Goal: Task Accomplishment & Management: Use online tool/utility

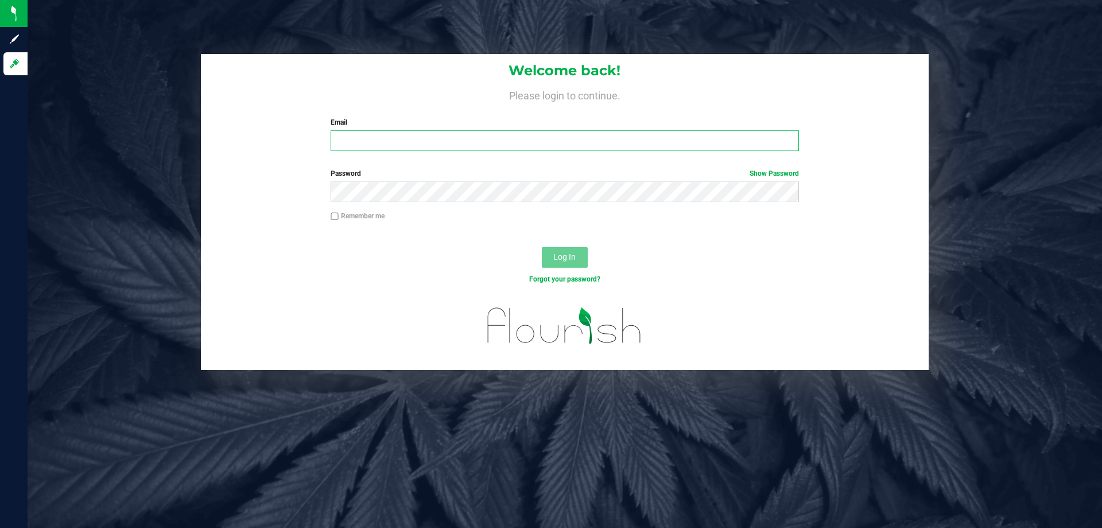
click at [385, 134] on input "Email" at bounding box center [565, 140] width 468 height 21
type input "[EMAIL_ADDRESS][PERSON_NAME][DOMAIN_NAME]"
click at [542, 247] on button "Log In" at bounding box center [565, 257] width 46 height 21
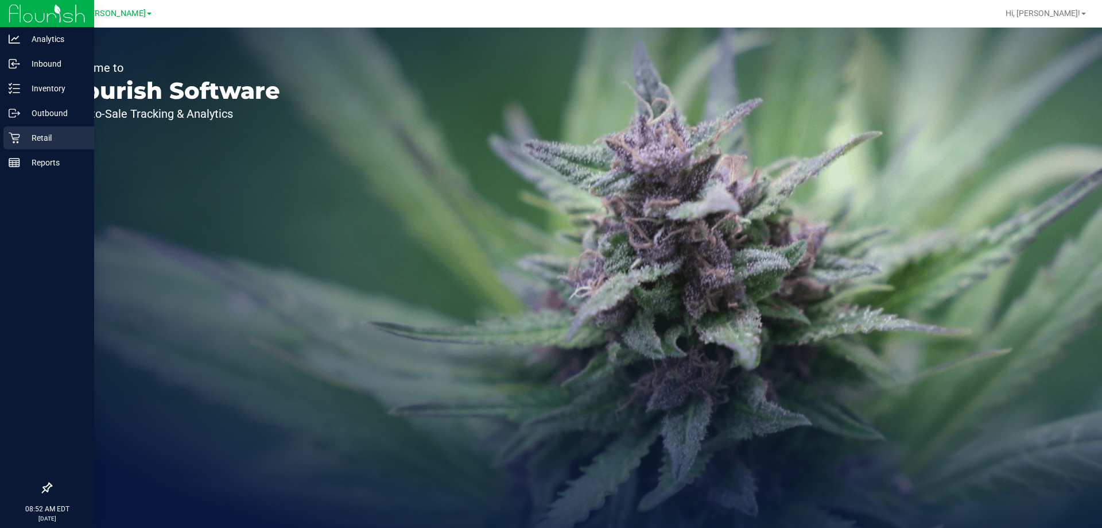
click at [25, 140] on p "Retail" at bounding box center [54, 138] width 69 height 14
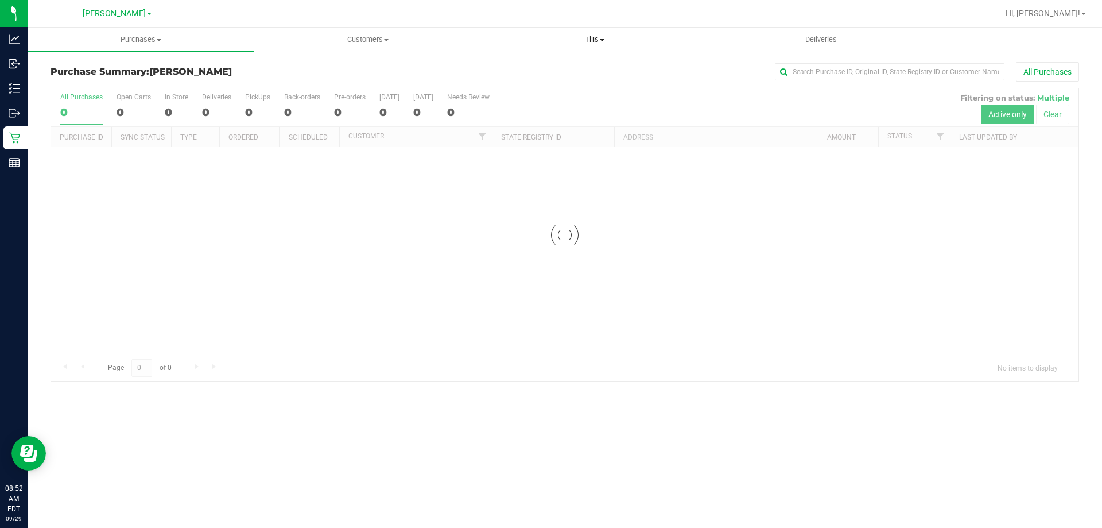
click at [595, 43] on span "Tills" at bounding box center [595, 39] width 226 height 10
click at [547, 68] on span "Manage tills" at bounding box center [520, 69] width 78 height 10
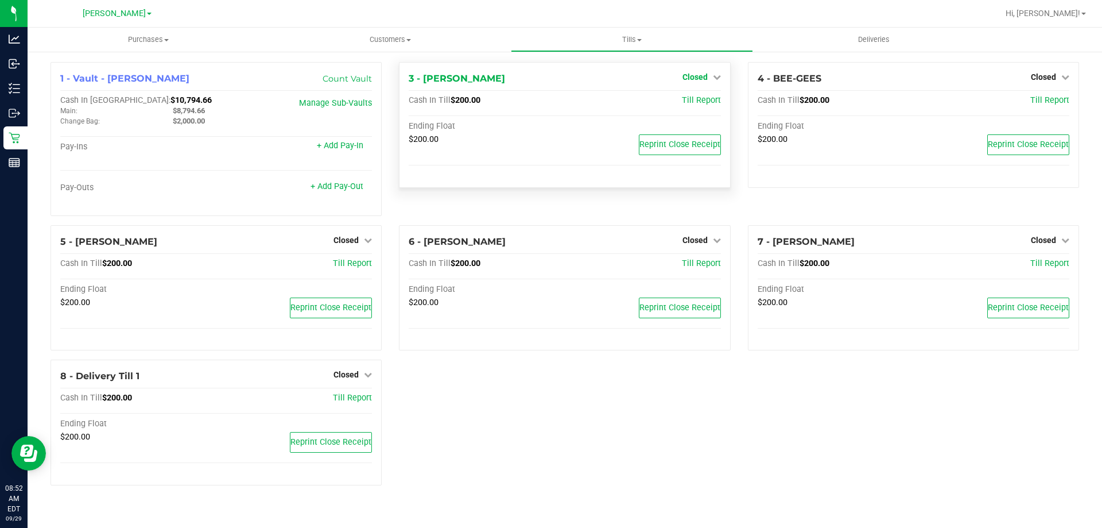
click at [690, 78] on span "Closed" at bounding box center [695, 76] width 25 height 9
click at [708, 104] on link "Open Till" at bounding box center [695, 100] width 30 height 9
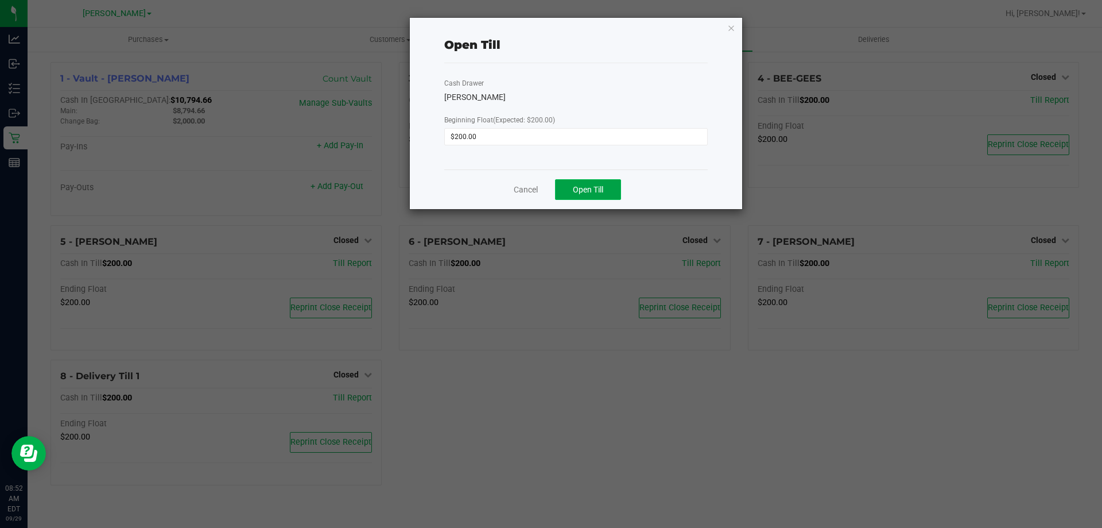
click at [585, 191] on span "Open Till" at bounding box center [588, 189] width 30 height 9
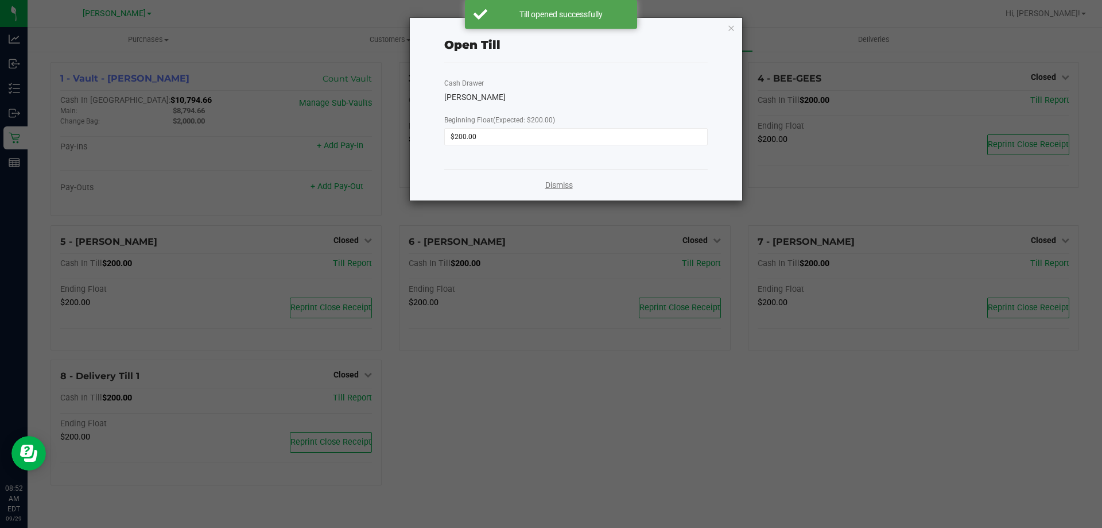
click at [554, 183] on link "Dismiss" at bounding box center [559, 185] width 28 height 12
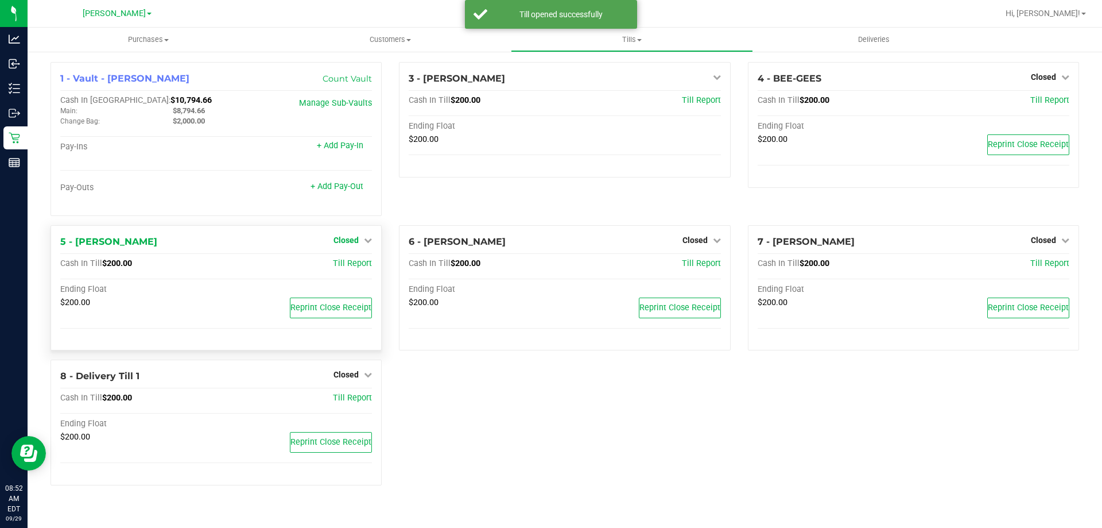
click at [347, 241] on span "Closed" at bounding box center [346, 239] width 25 height 9
click at [347, 265] on link "Open Till" at bounding box center [346, 263] width 30 height 9
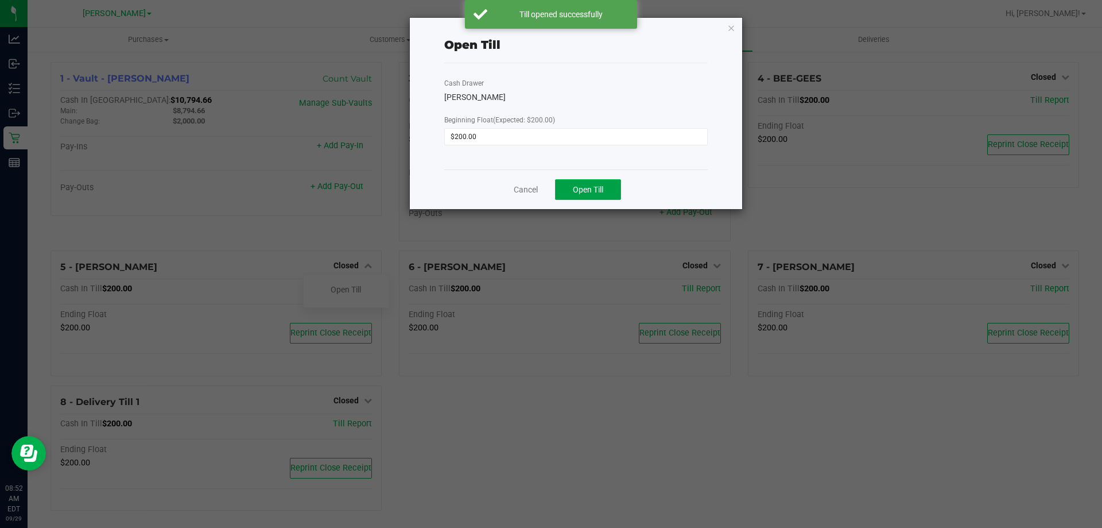
click at [577, 190] on span "Open Till" at bounding box center [588, 189] width 30 height 9
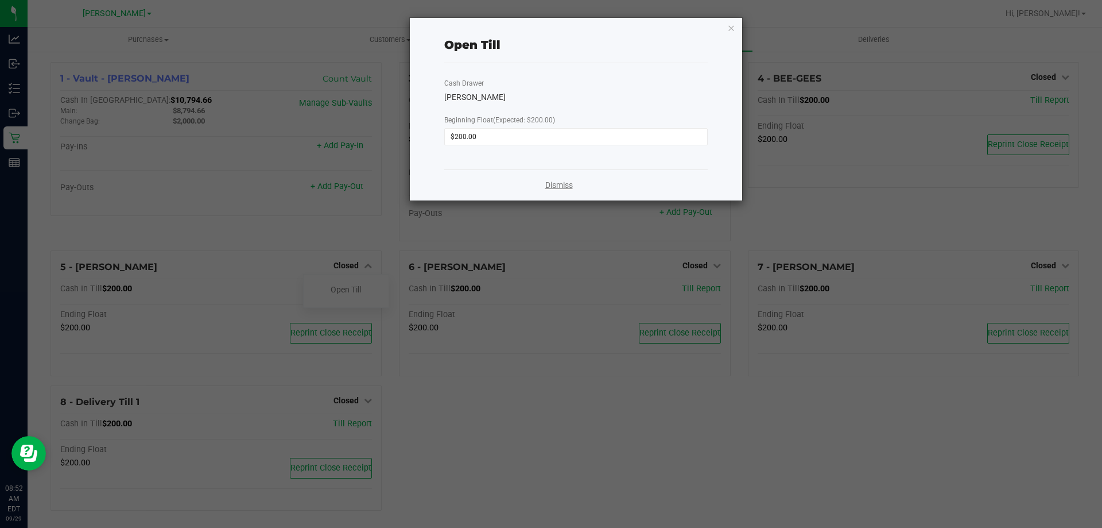
click at [564, 186] on link "Dismiss" at bounding box center [559, 185] width 28 height 12
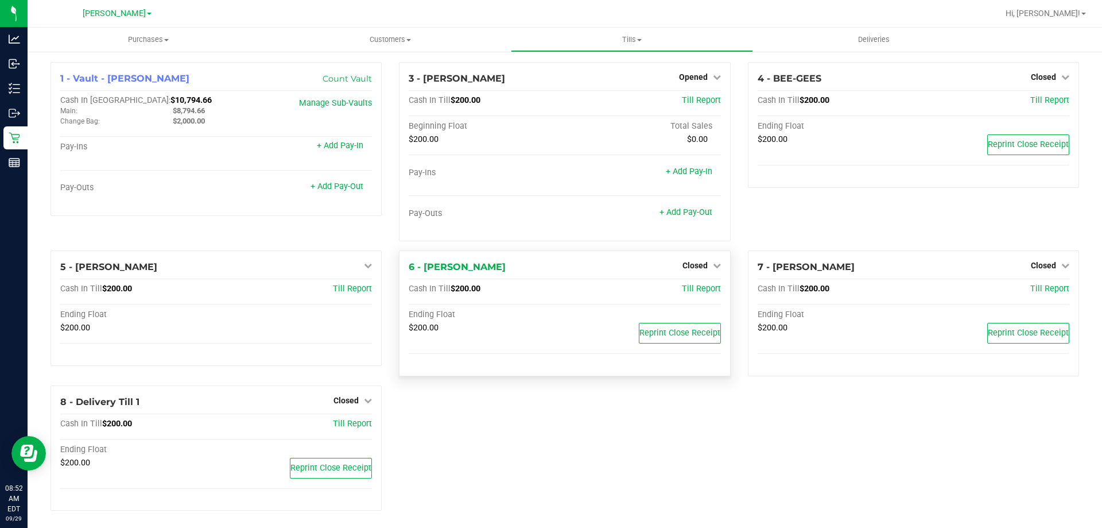
click at [676, 265] on div "6 - [PERSON_NAME] Closed Open Till" at bounding box center [565, 267] width 312 height 14
click at [703, 266] on link "Closed" at bounding box center [702, 265] width 38 height 9
click at [694, 290] on link "Open Till" at bounding box center [695, 289] width 30 height 9
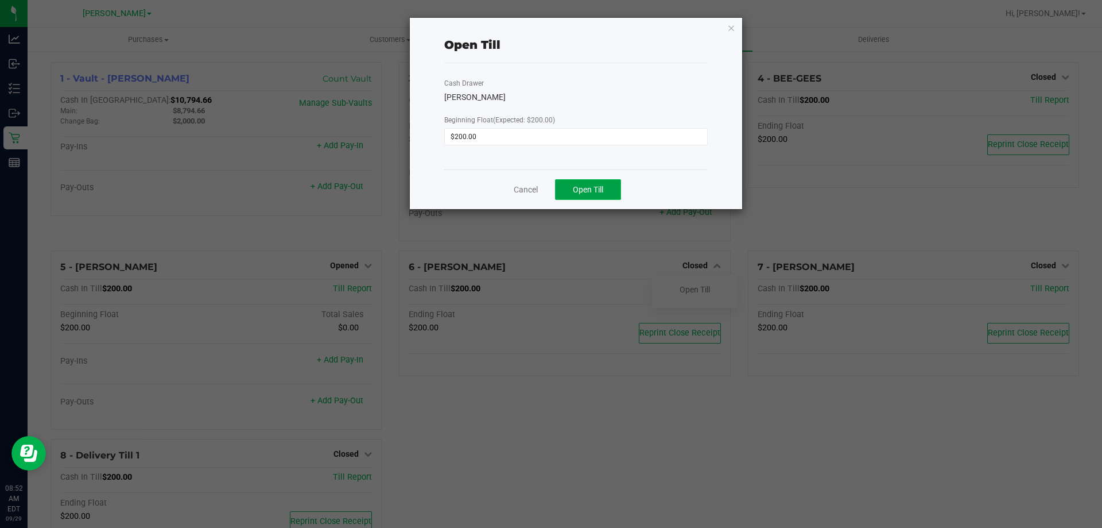
click at [590, 187] on span "Open Till" at bounding box center [588, 189] width 30 height 9
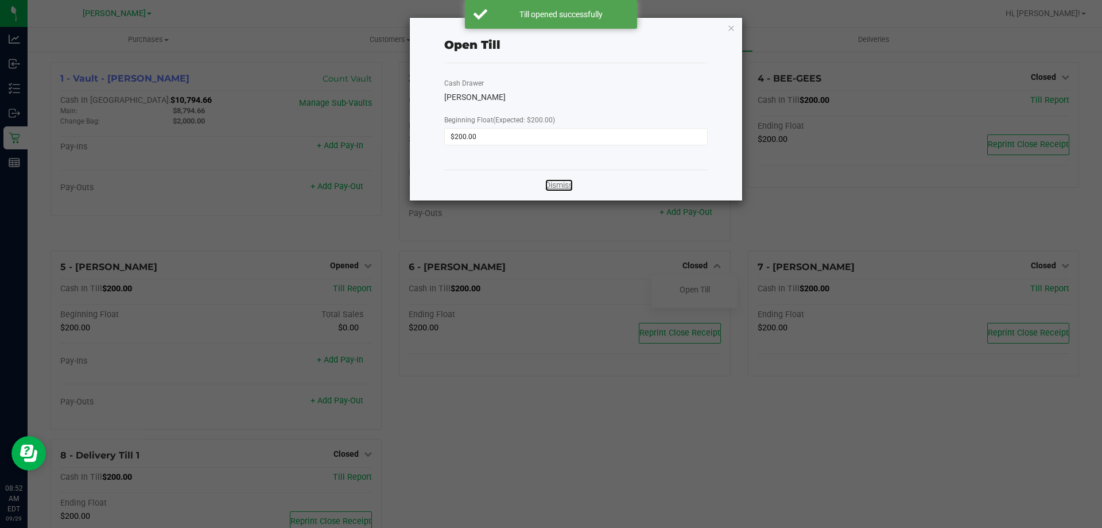
click at [555, 188] on link "Dismiss" at bounding box center [559, 185] width 28 height 12
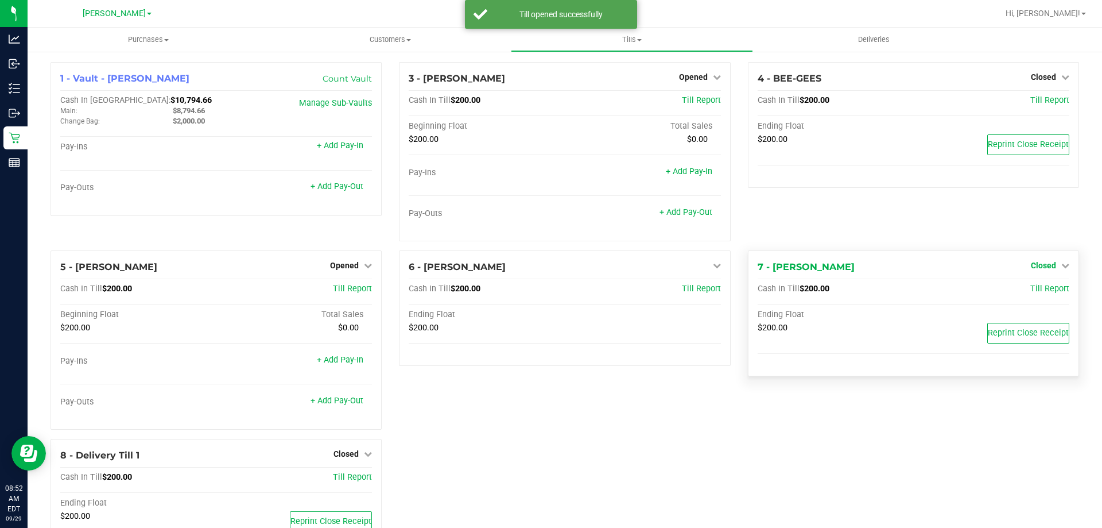
click at [1040, 268] on span "Closed" at bounding box center [1043, 265] width 25 height 9
click at [1028, 292] on link "Open Till" at bounding box center [1043, 289] width 30 height 9
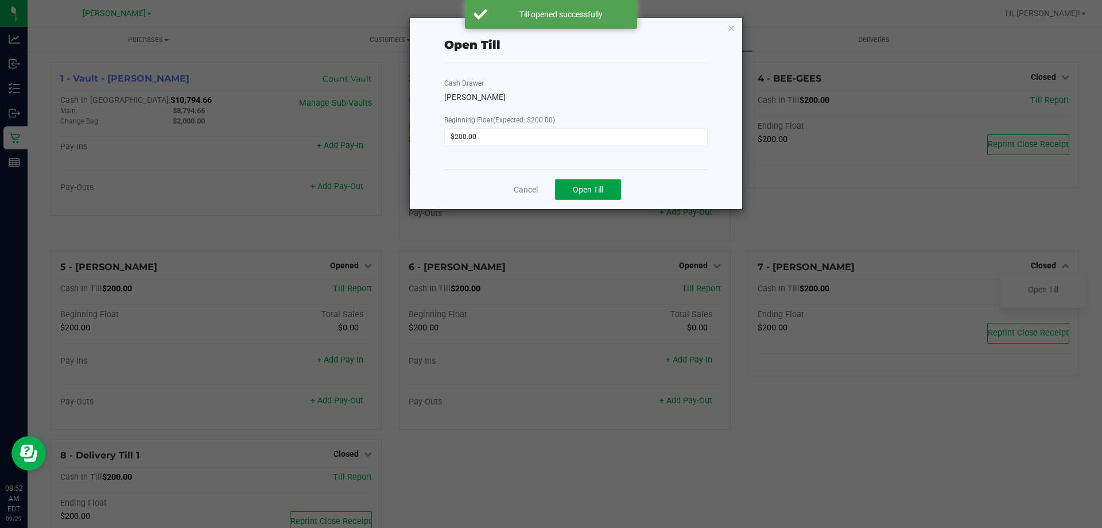
click at [594, 196] on button "Open Till" at bounding box center [588, 189] width 66 height 21
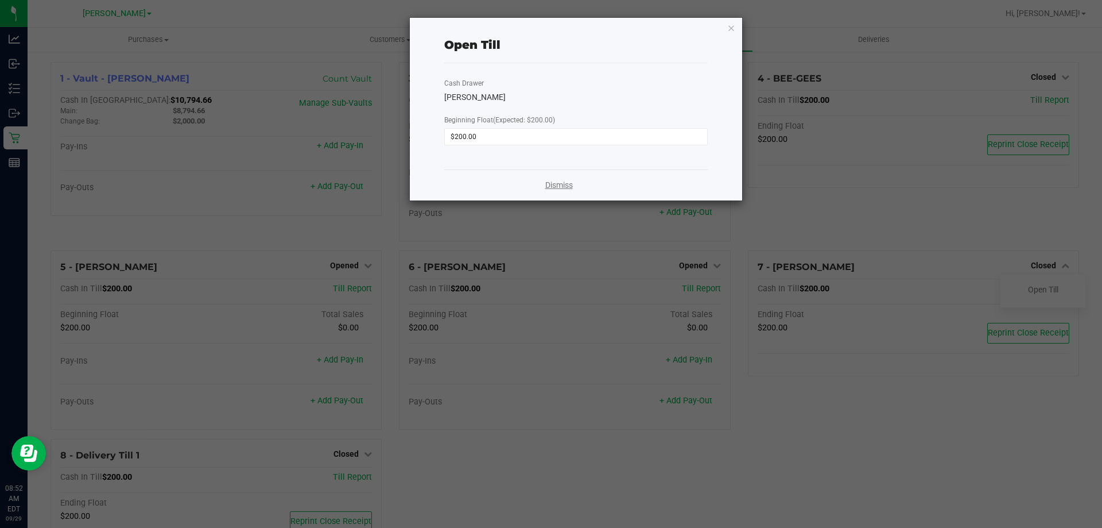
click at [563, 180] on link "Dismiss" at bounding box center [559, 185] width 28 height 12
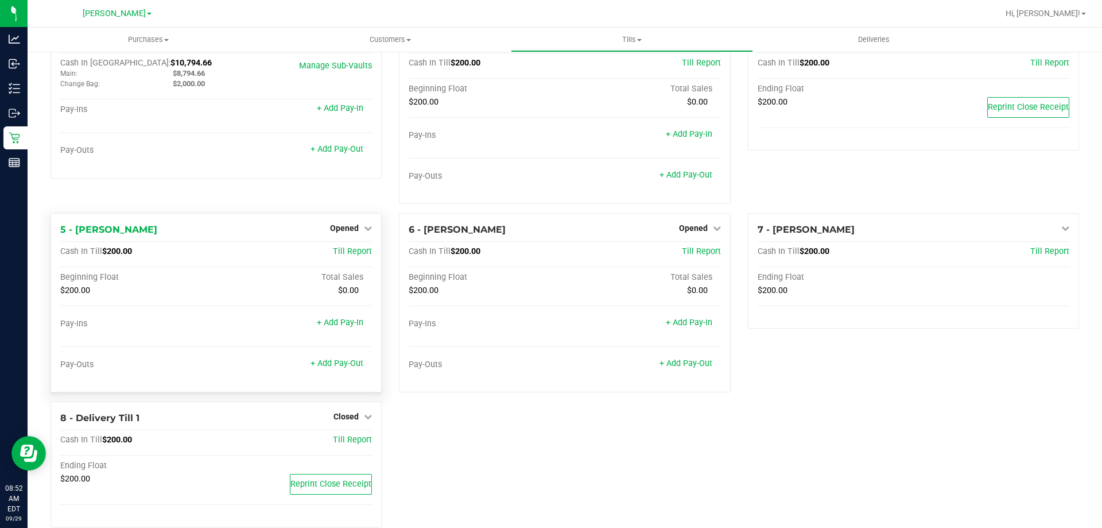
scroll to position [57, 0]
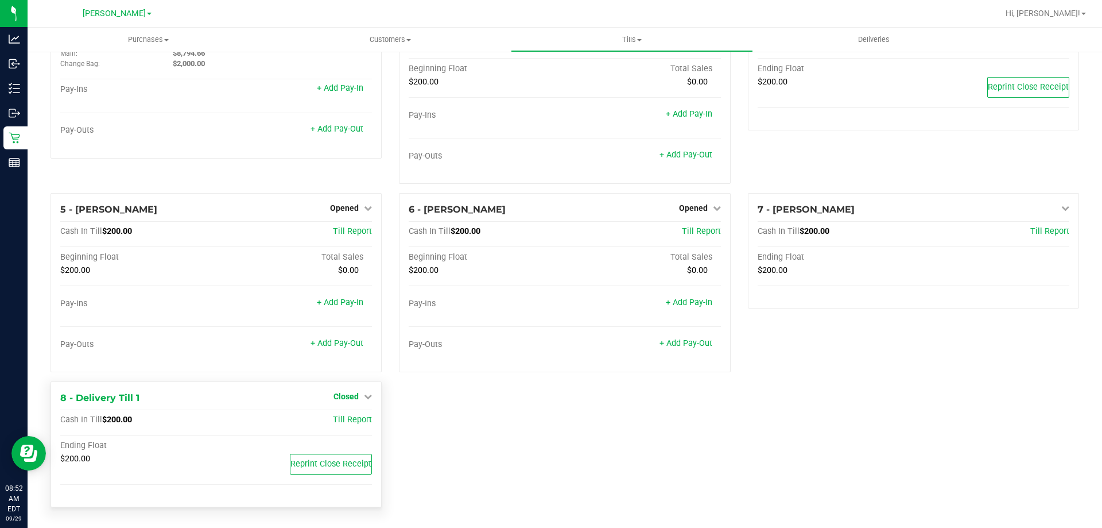
click at [348, 395] on span "Closed" at bounding box center [346, 396] width 25 height 9
click at [354, 420] on link "Open Till" at bounding box center [346, 420] width 30 height 9
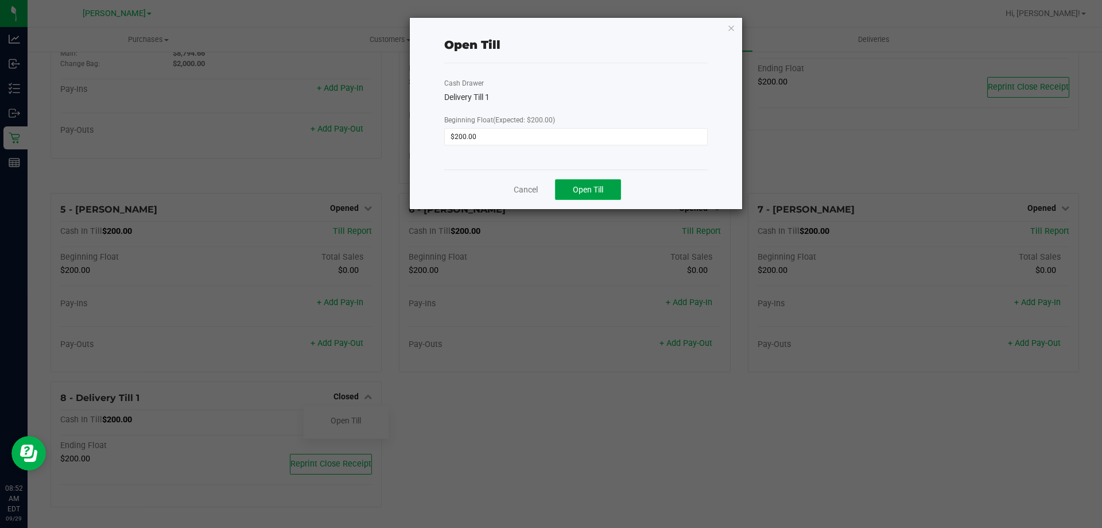
click at [583, 192] on span "Open Till" at bounding box center [588, 189] width 30 height 9
